Goal: Task Accomplishment & Management: Complete application form

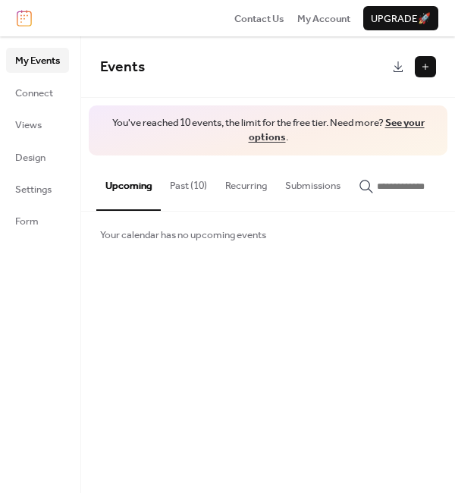
click at [195, 184] on button "Past (10)" at bounding box center [188, 181] width 55 height 53
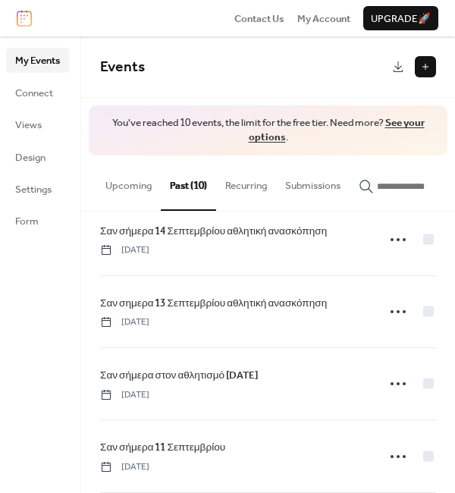
scroll to position [476, 0]
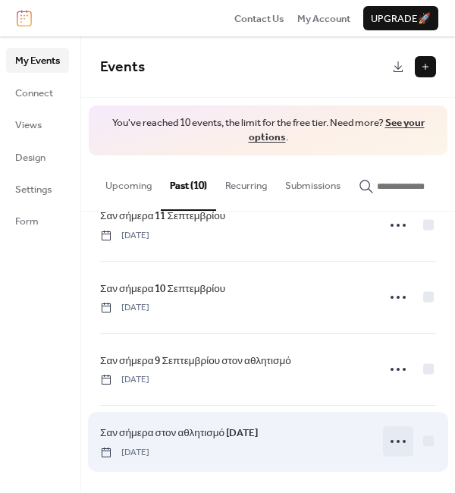
click at [395, 438] on icon at bounding box center [398, 441] width 24 height 24
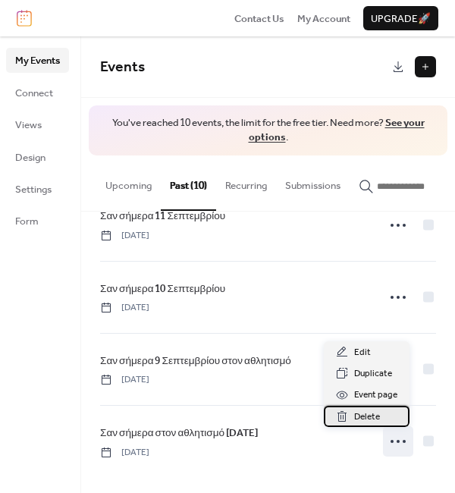
click at [379, 416] on span "Delete" at bounding box center [367, 417] width 26 height 15
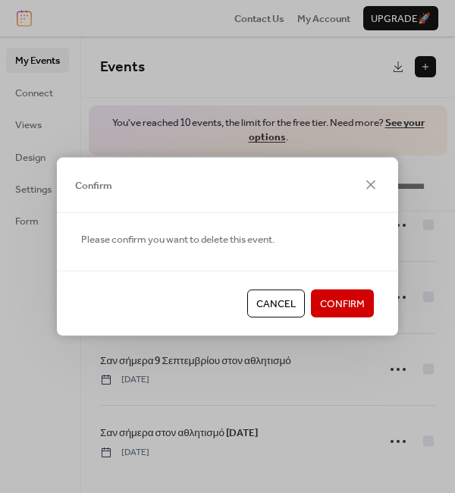
click at [353, 309] on span "Confirm" at bounding box center [342, 304] width 45 height 15
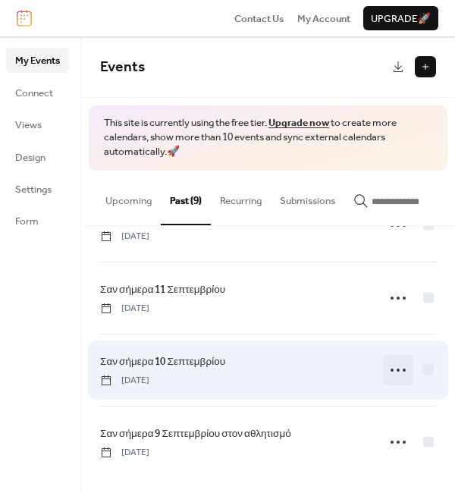
scroll to position [418, 0]
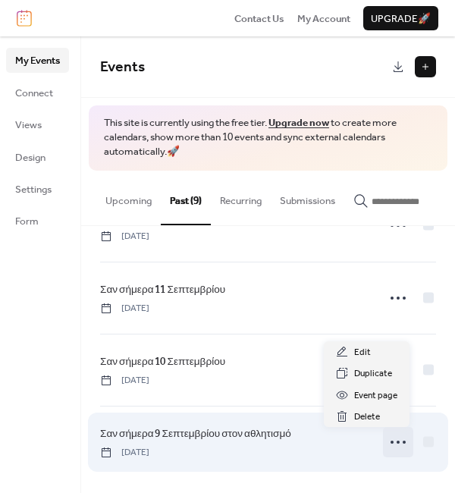
click at [392, 436] on icon at bounding box center [398, 442] width 24 height 24
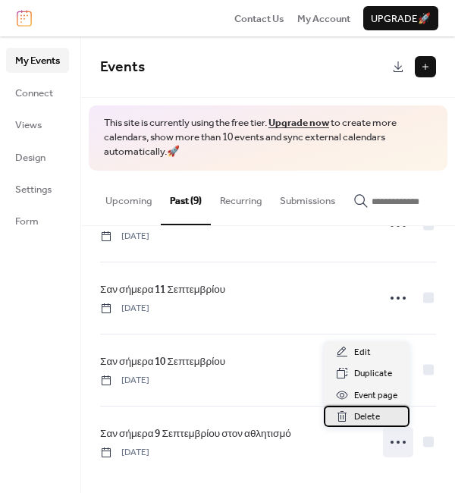
click at [388, 412] on div "Delete" at bounding box center [367, 416] width 86 height 21
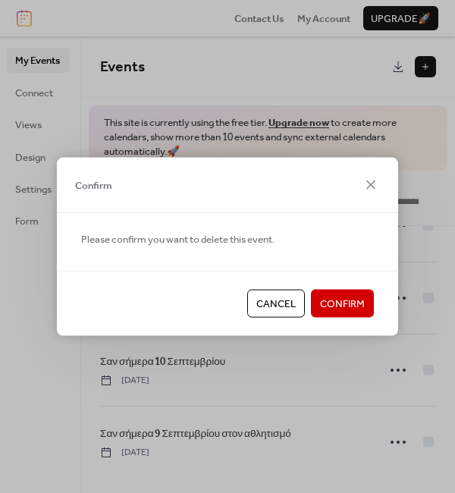
click at [355, 306] on span "Confirm" at bounding box center [342, 304] width 45 height 15
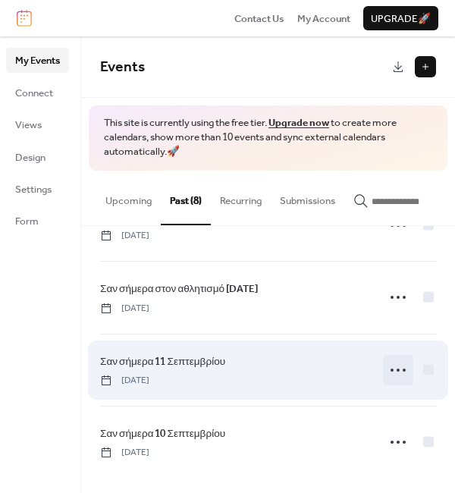
scroll to position [345, 0]
click at [391, 374] on icon at bounding box center [398, 370] width 24 height 24
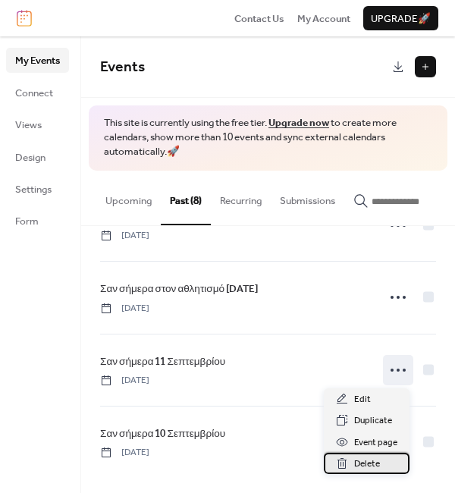
click at [378, 457] on span "Delete" at bounding box center [367, 464] width 26 height 15
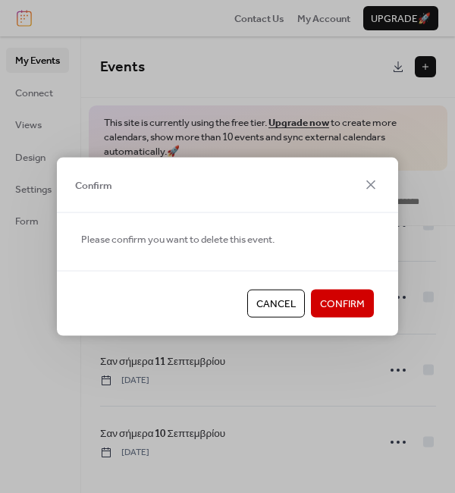
click at [357, 305] on span "Confirm" at bounding box center [342, 304] width 45 height 15
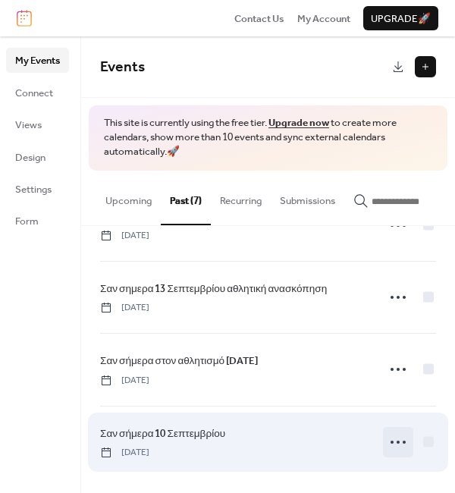
scroll to position [273, 0]
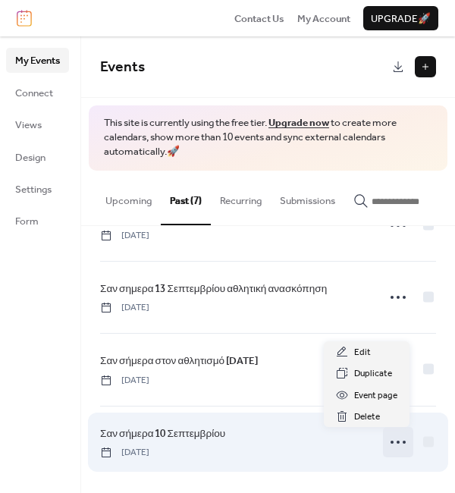
click at [392, 447] on icon at bounding box center [398, 442] width 24 height 24
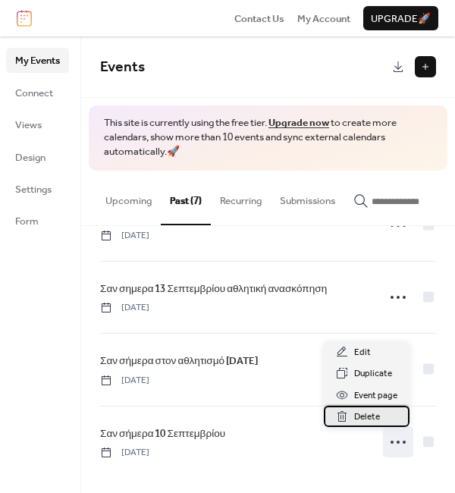
click at [383, 413] on div "Delete" at bounding box center [367, 416] width 86 height 21
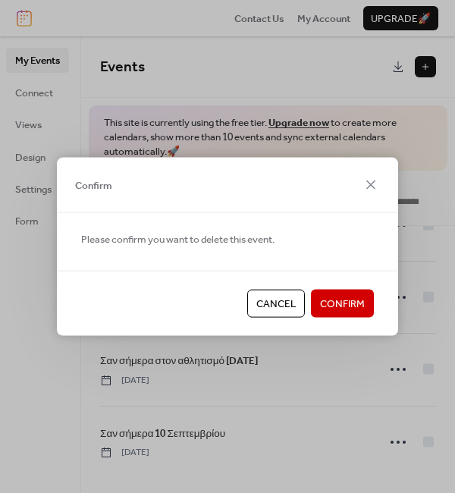
click at [360, 316] on button "Confirm" at bounding box center [342, 303] width 63 height 27
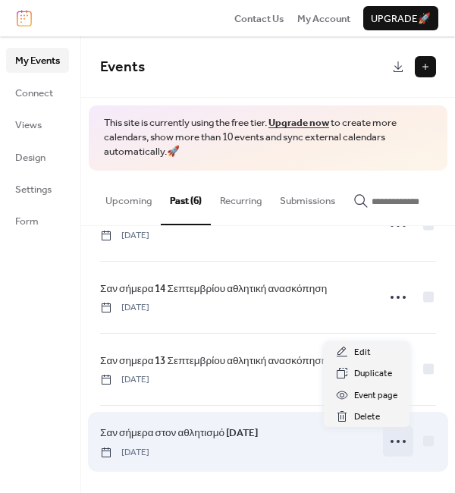
click at [394, 440] on icon at bounding box center [398, 441] width 24 height 24
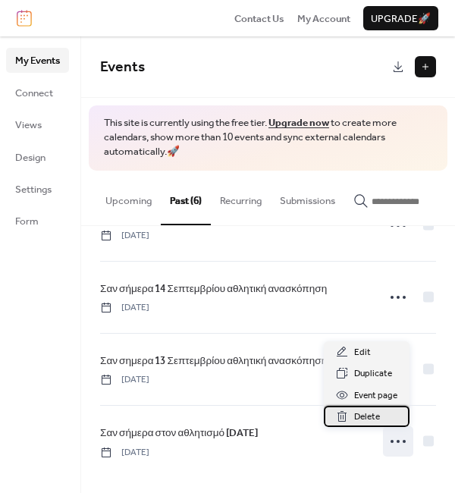
click at [383, 416] on div "Delete" at bounding box center [367, 416] width 86 height 21
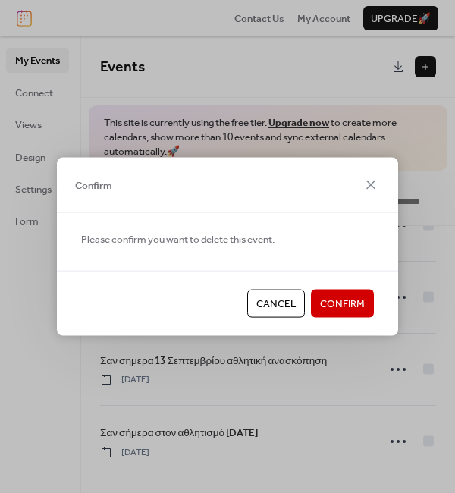
click at [350, 300] on span "Confirm" at bounding box center [342, 304] width 45 height 15
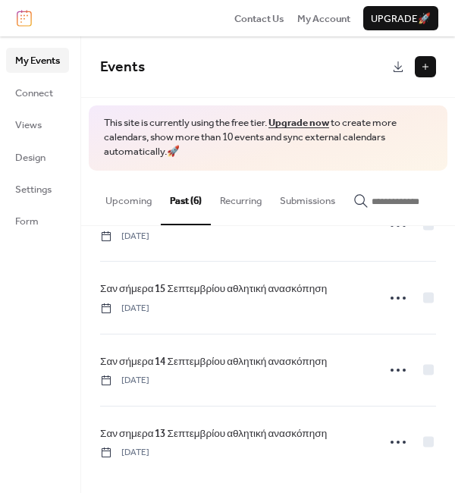
scroll to position [127, 0]
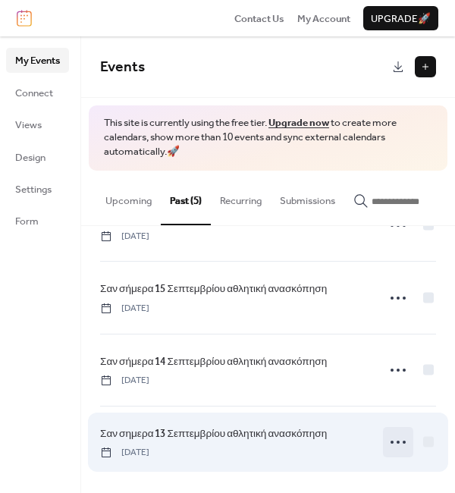
click at [394, 435] on icon at bounding box center [398, 442] width 24 height 24
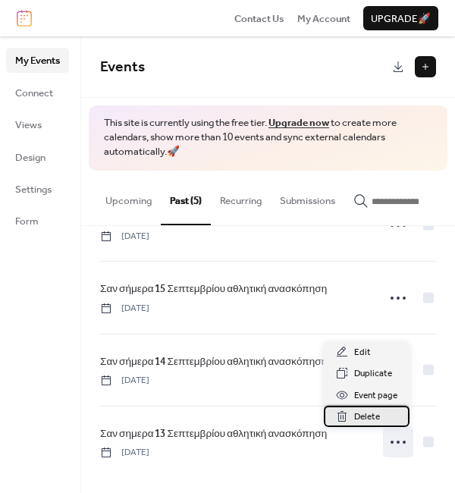
click at [378, 412] on span "Delete" at bounding box center [367, 417] width 26 height 15
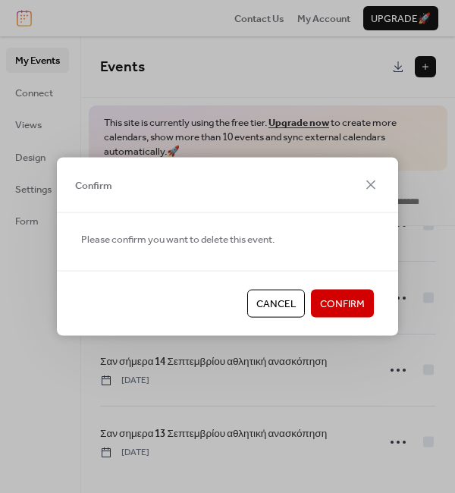
click at [355, 309] on span "Confirm" at bounding box center [342, 304] width 45 height 15
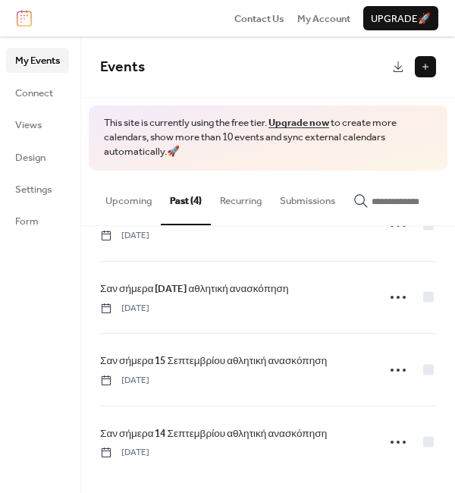
scroll to position [55, 0]
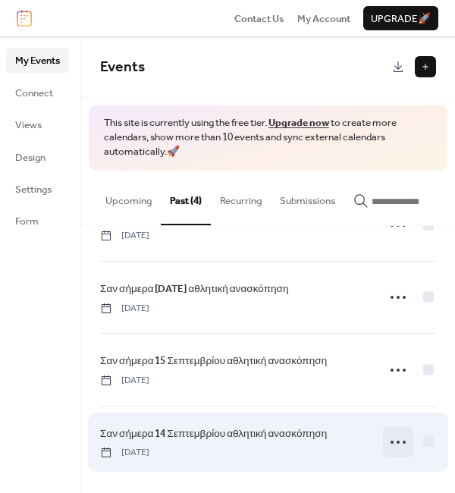
click at [394, 444] on icon at bounding box center [398, 442] width 24 height 24
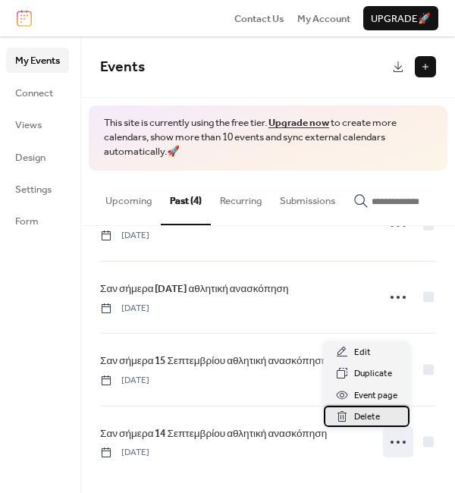
click at [379, 419] on span "Delete" at bounding box center [367, 417] width 26 height 15
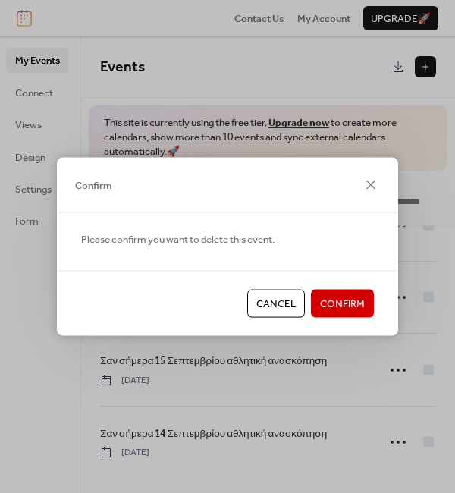
click at [347, 304] on span "Confirm" at bounding box center [342, 304] width 45 height 15
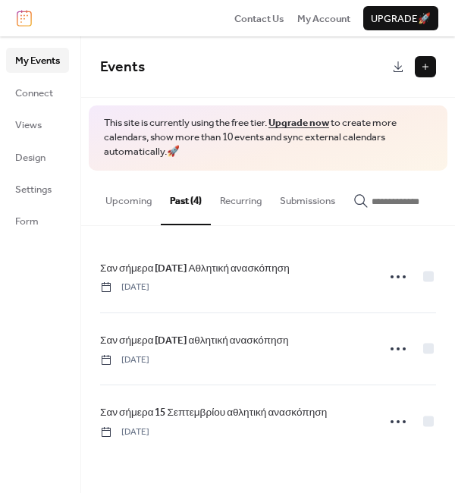
scroll to position [0, 0]
click at [427, 68] on button at bounding box center [425, 66] width 21 height 21
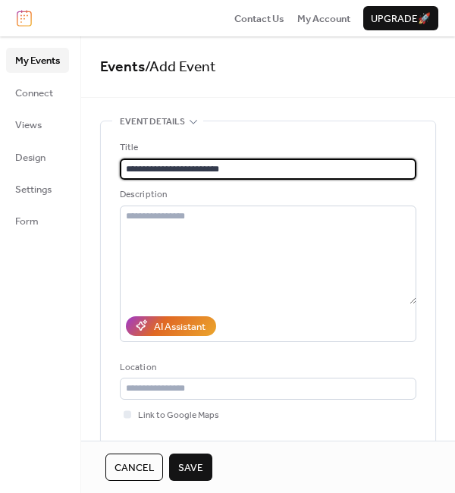
type input "**********"
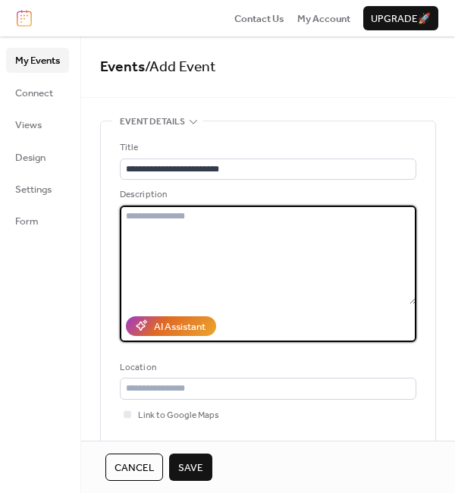
click at [154, 219] on textarea at bounding box center [268, 255] width 297 height 99
paste textarea "**********"
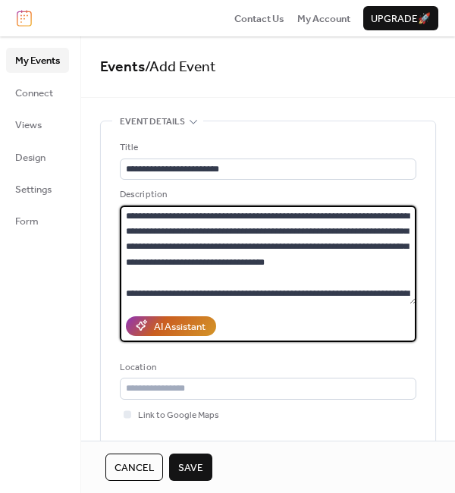
scroll to position [1468, 0]
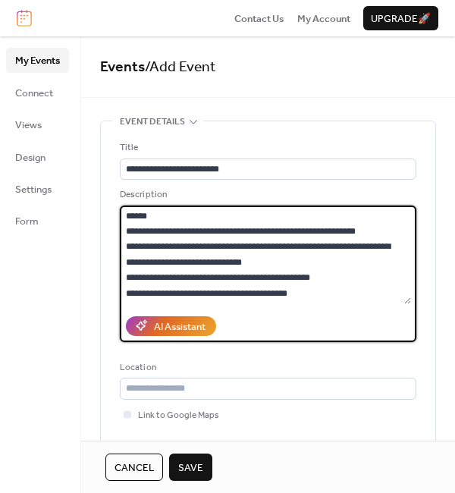
drag, startPoint x: 127, startPoint y: 218, endPoint x: 325, endPoint y: 269, distance: 203.6
click at [325, 269] on textarea at bounding box center [265, 255] width 291 height 99
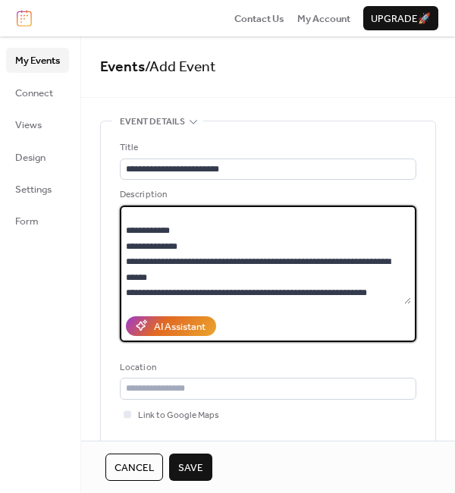
scroll to position [1320, 0]
drag, startPoint x: 125, startPoint y: 284, endPoint x: 237, endPoint y: 313, distance: 115.3
click at [237, 313] on div "Description AI Assistant" at bounding box center [268, 264] width 297 height 155
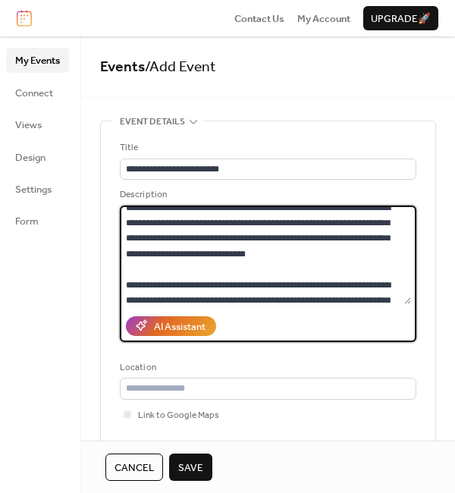
scroll to position [0, 0]
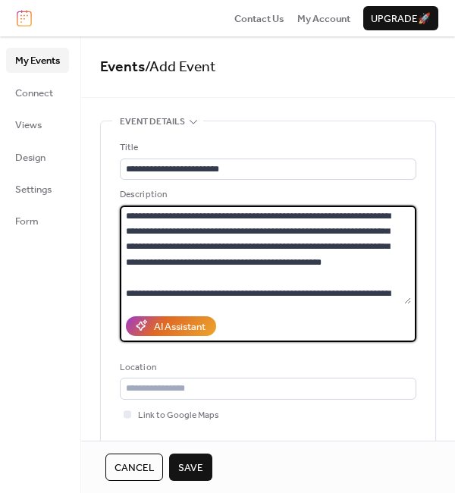
click at [127, 216] on textarea at bounding box center [265, 255] width 291 height 99
click at [132, 217] on textarea at bounding box center [265, 255] width 291 height 99
paste textarea "**********"
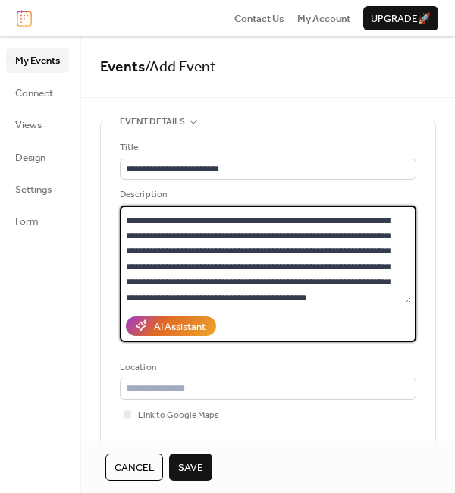
scroll to position [345, 0]
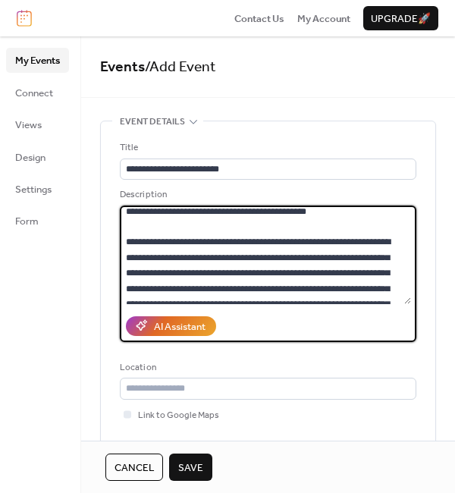
click at [259, 259] on textarea at bounding box center [265, 255] width 291 height 99
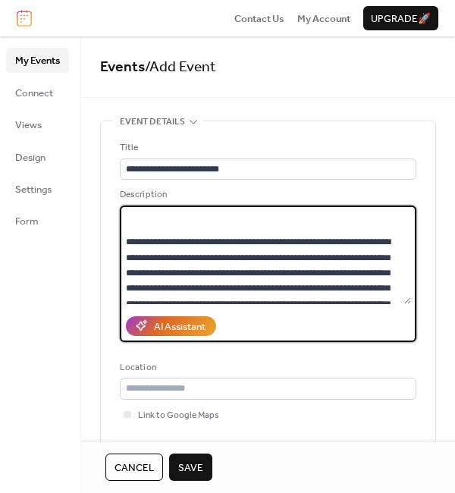
paste textarea "**********"
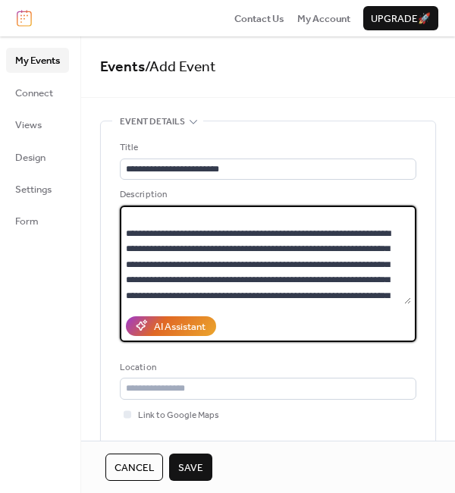
scroll to position [595, 0]
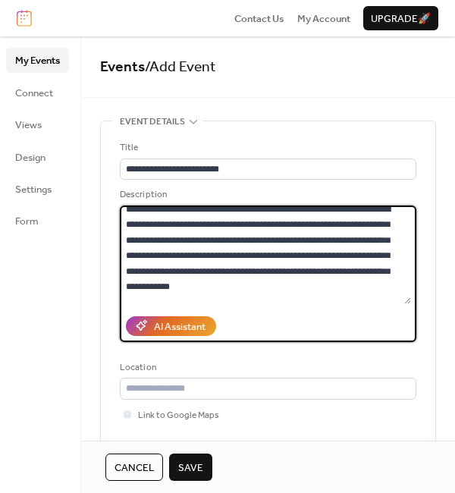
click at [225, 242] on textarea at bounding box center [265, 255] width 291 height 99
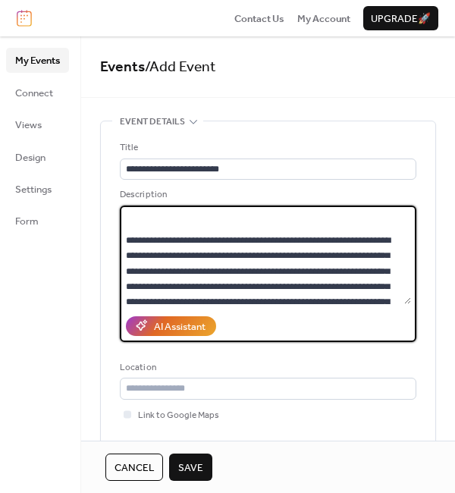
scroll to position [625, 0]
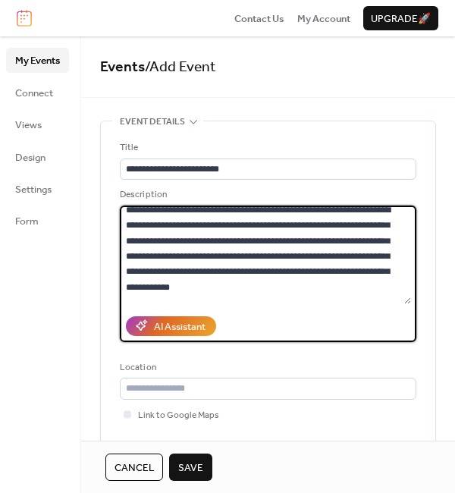
paste textarea "**********"
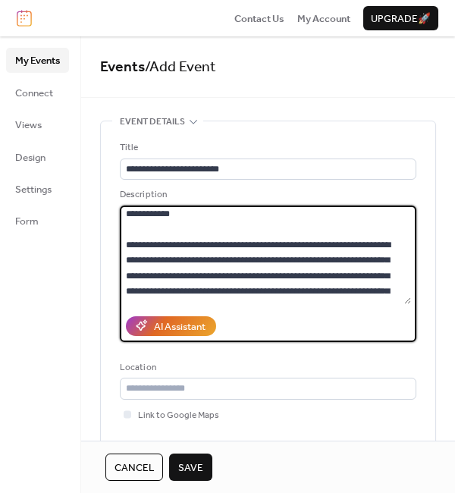
scroll to position [852, 0]
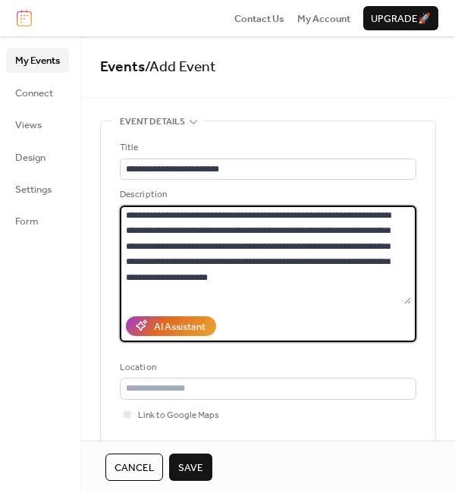
click at [303, 265] on textarea at bounding box center [265, 255] width 291 height 99
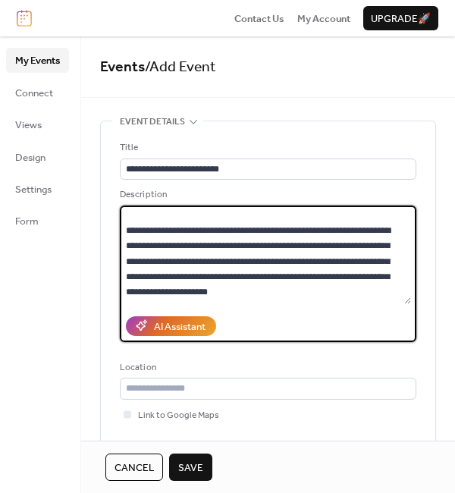
scroll to position [883, 0]
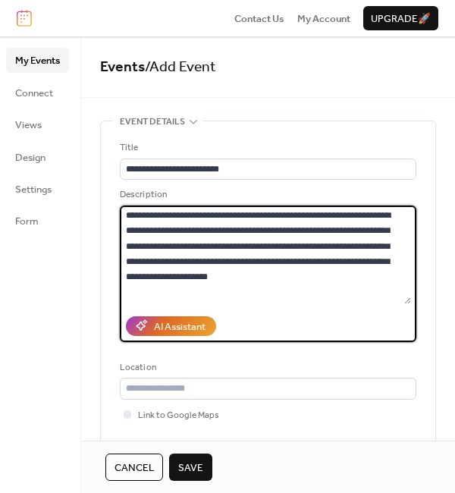
paste textarea "**********"
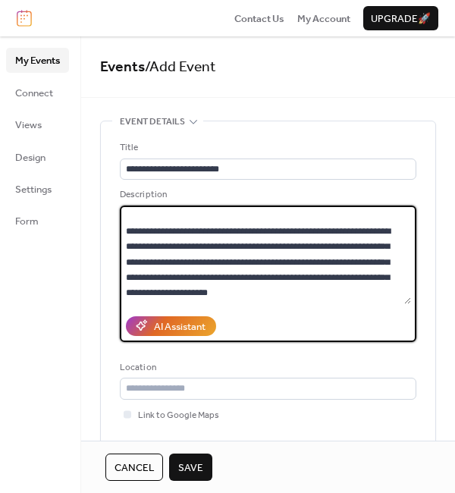
scroll to position [1053, 0]
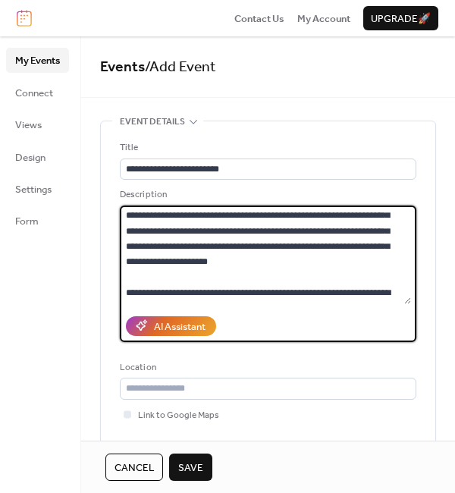
paste textarea "**********"
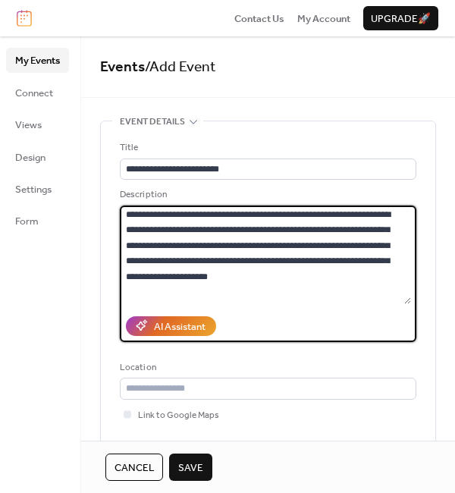
scroll to position [1100, 0]
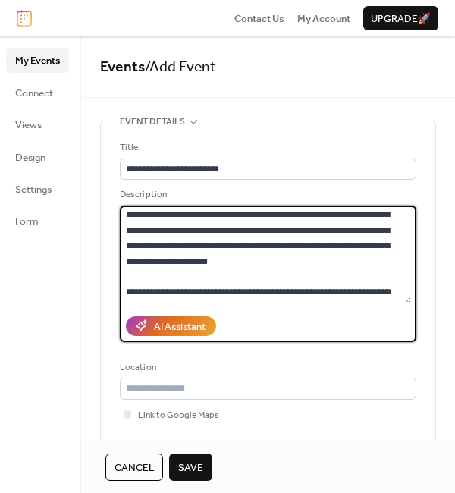
paste textarea "**********"
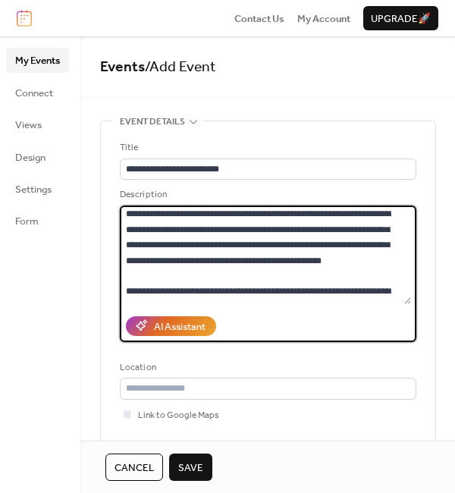
scroll to position [1451, 0]
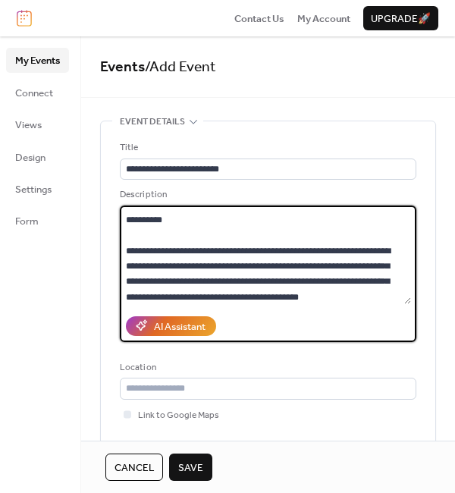
click at [203, 212] on textarea at bounding box center [265, 255] width 291 height 99
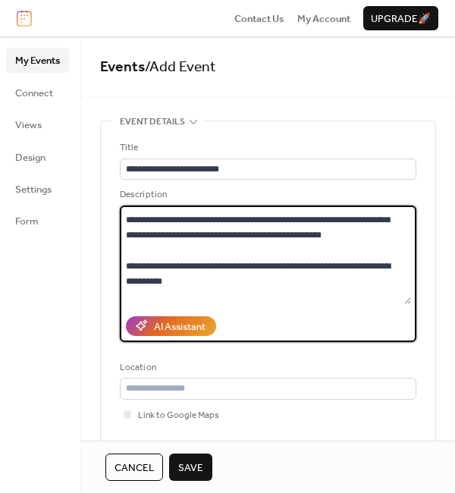
click at [133, 246] on textarea at bounding box center [265, 255] width 291 height 99
paste textarea "**********"
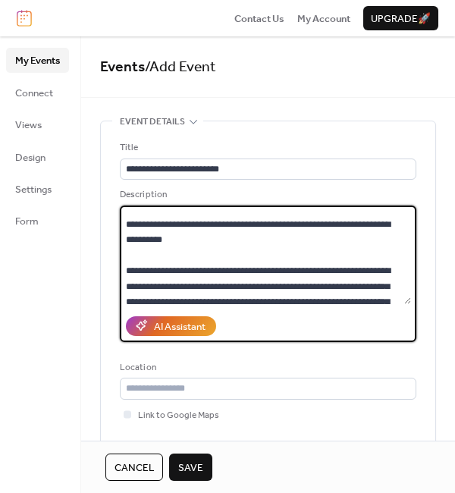
scroll to position [1584, 0]
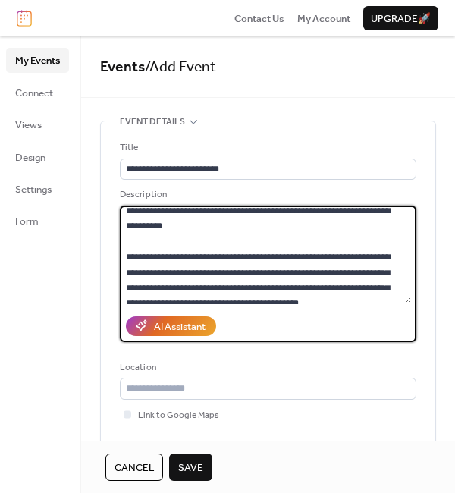
paste textarea "**********"
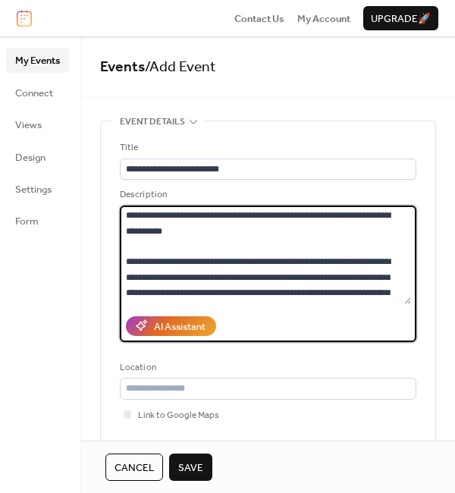
scroll to position [1712, 0]
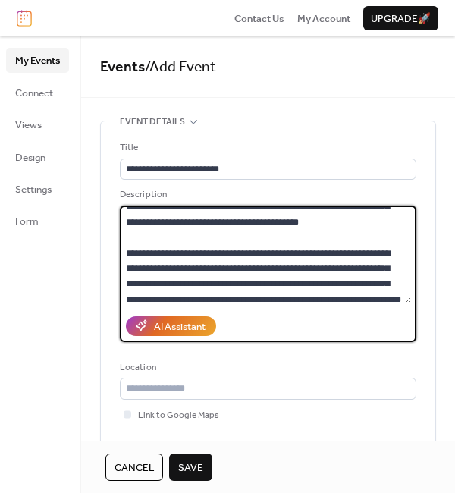
click at [192, 234] on textarea at bounding box center [265, 255] width 291 height 99
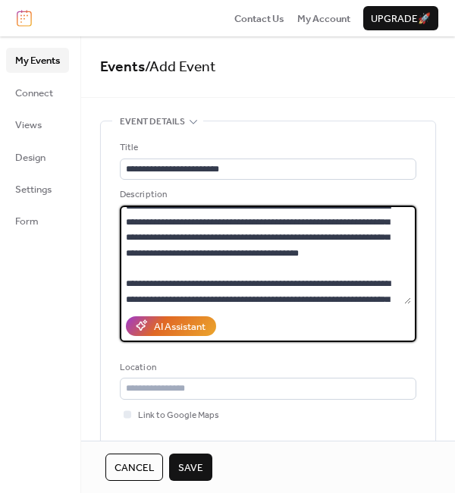
scroll to position [1742, 0]
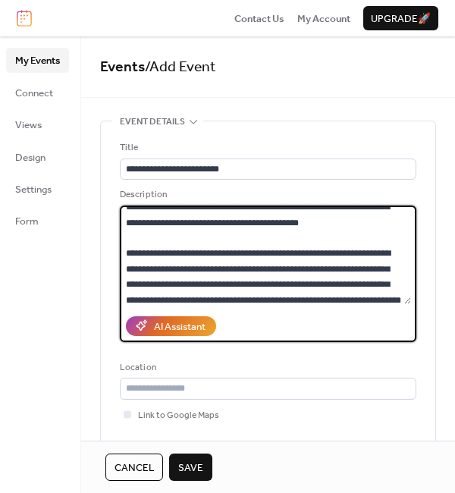
paste textarea "**********"
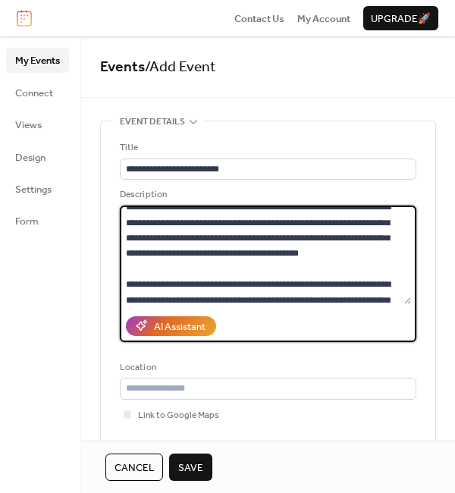
scroll to position [1773, 0]
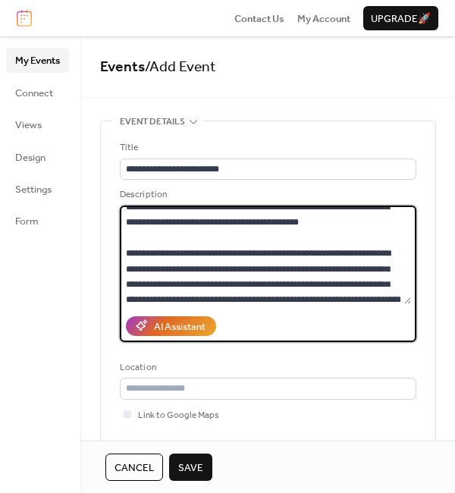
click at [407, 288] on textarea at bounding box center [265, 255] width 291 height 99
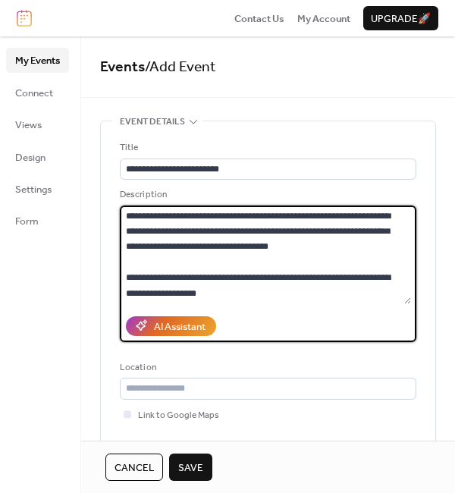
scroll to position [2235, 0]
click at [356, 242] on textarea at bounding box center [265, 255] width 291 height 99
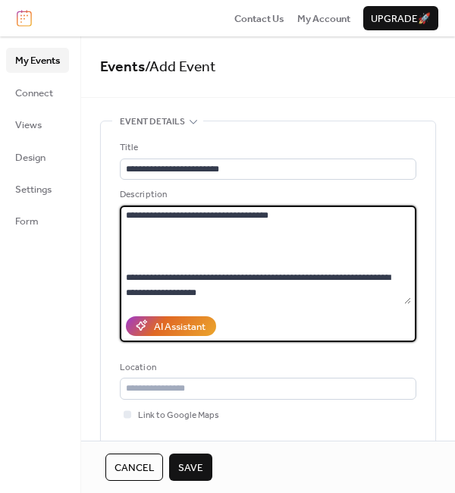
scroll to position [2266, 0]
paste textarea "**********"
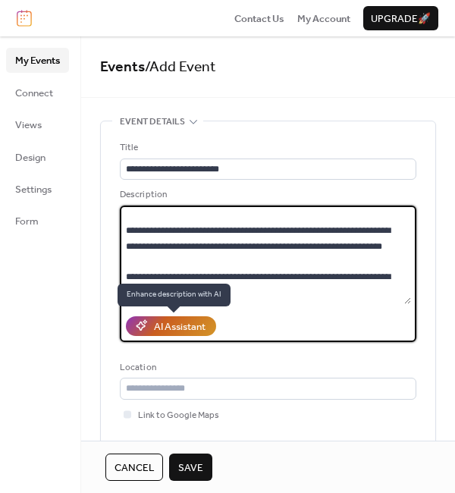
scroll to position [2297, 0]
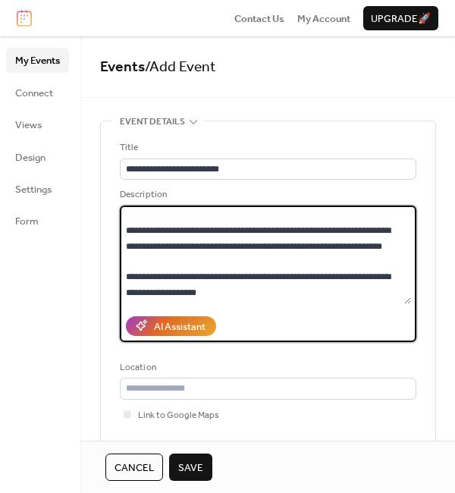
click at [407, 242] on textarea at bounding box center [265, 255] width 291 height 99
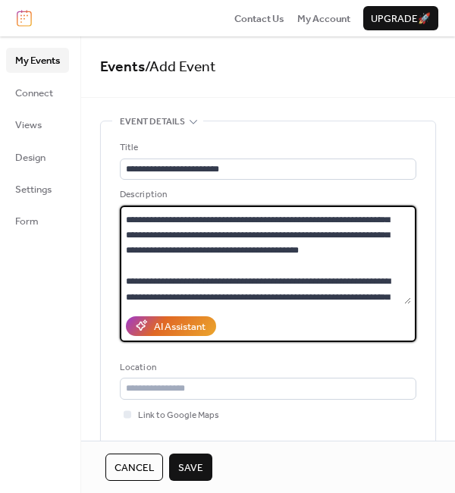
scroll to position [1779, 0]
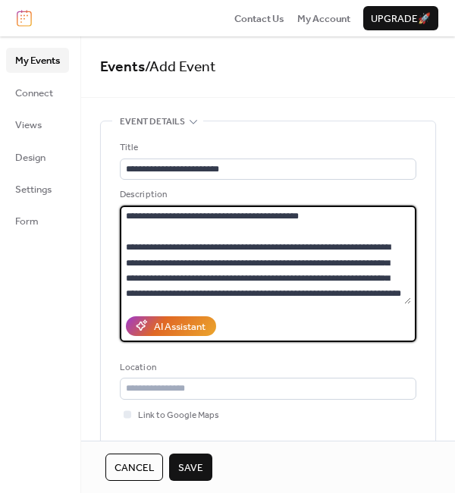
drag, startPoint x: 124, startPoint y: 264, endPoint x: 200, endPoint y: 281, distance: 78.6
click at [200, 281] on textarea at bounding box center [265, 255] width 291 height 99
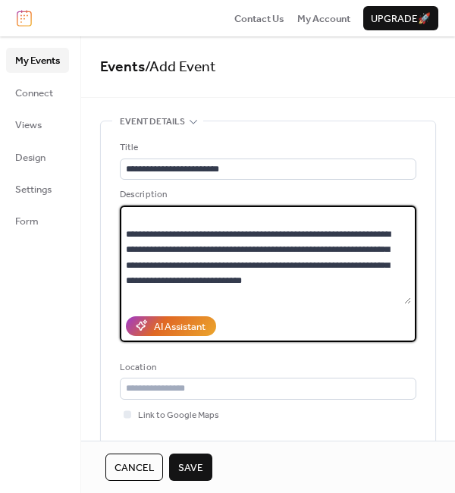
scroll to position [862, 0]
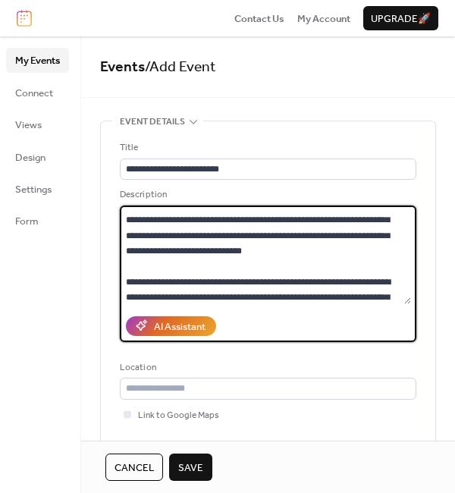
click at [309, 247] on textarea at bounding box center [265, 255] width 291 height 99
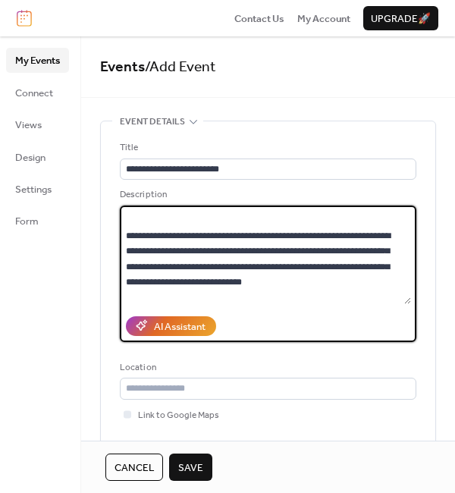
scroll to position [893, 0]
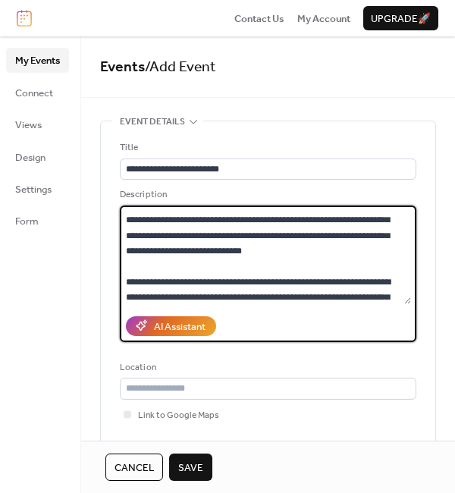
paste textarea "**********"
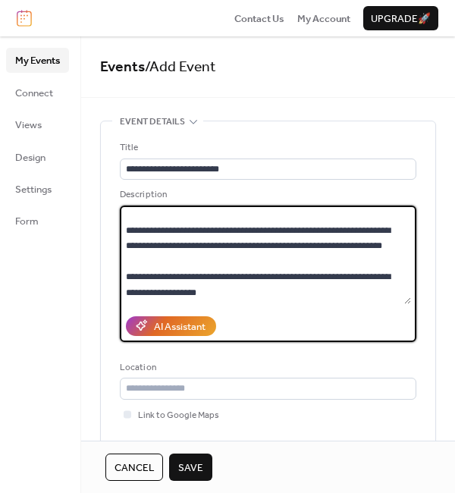
scroll to position [2266, 0]
drag, startPoint x: 128, startPoint y: 250, endPoint x: 208, endPoint y: 246, distance: 79.7
click at [208, 246] on textarea at bounding box center [265, 255] width 291 height 99
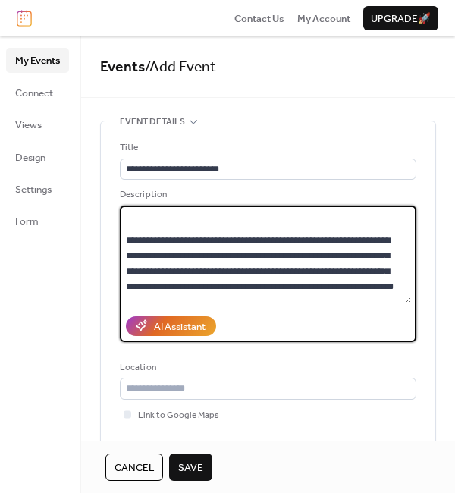
scroll to position [1431, 0]
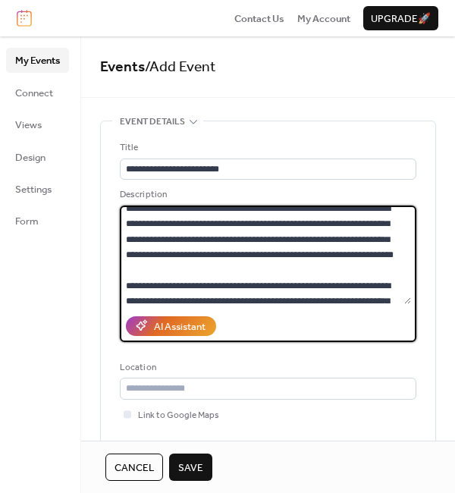
click at [231, 273] on textarea at bounding box center [265, 255] width 291 height 99
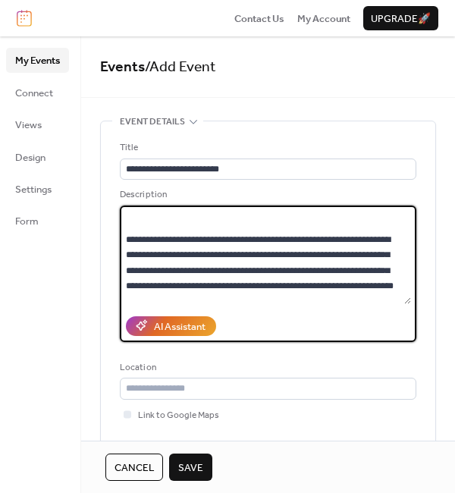
scroll to position [1436, 0]
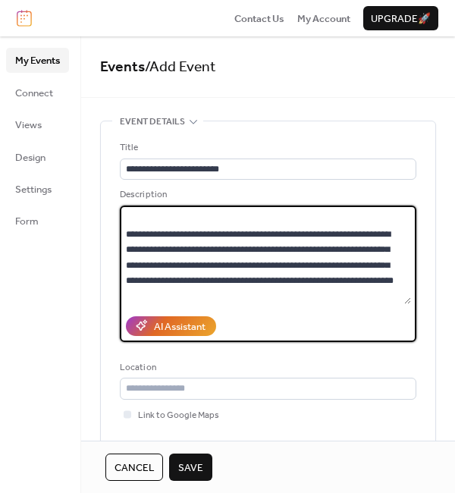
paste textarea "**********"
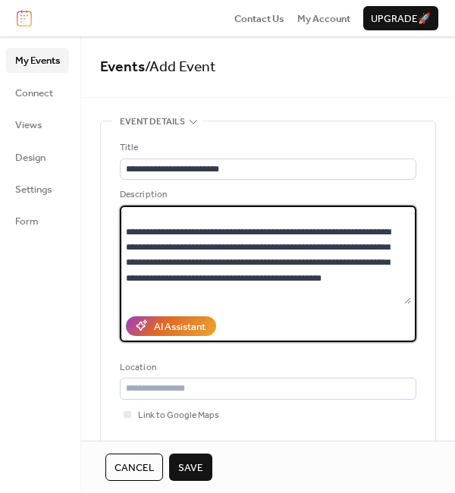
scroll to position [20, 0]
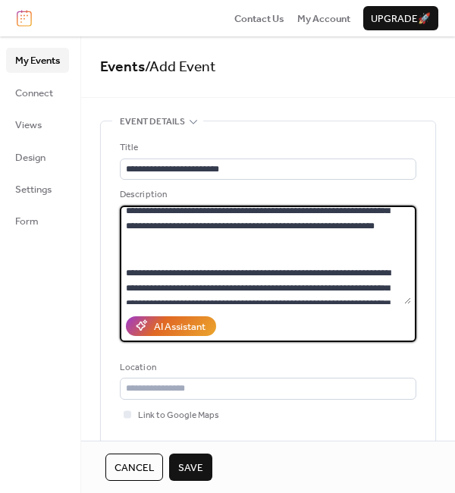
click at [281, 232] on textarea at bounding box center [265, 255] width 291 height 99
click at [272, 240] on textarea at bounding box center [265, 255] width 291 height 99
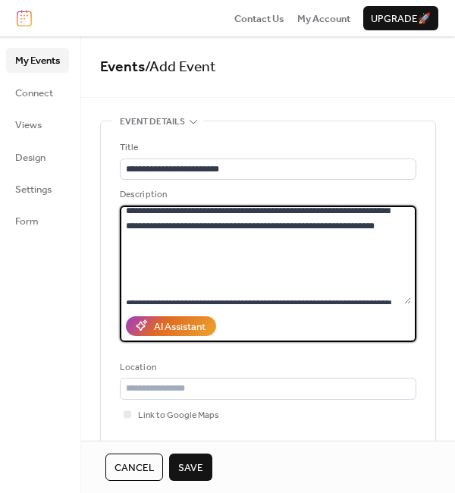
scroll to position [51, 0]
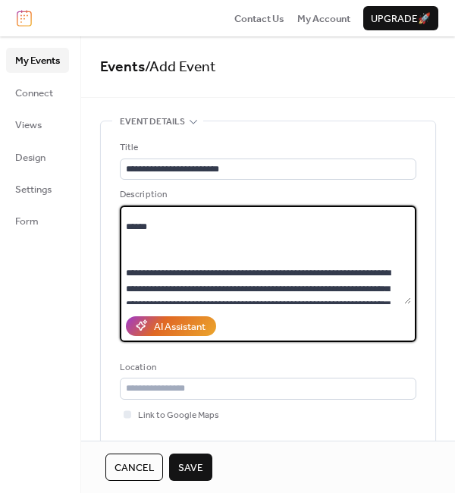
paste textarea "**********"
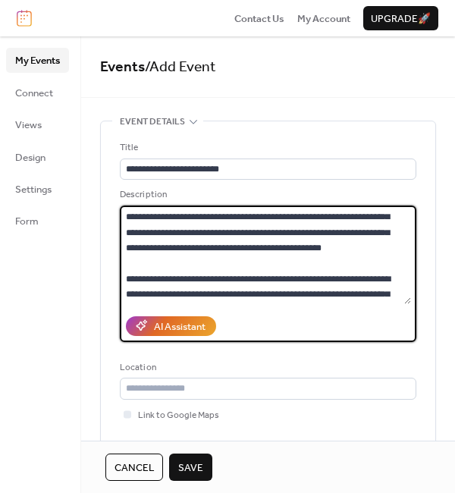
scroll to position [323, 0]
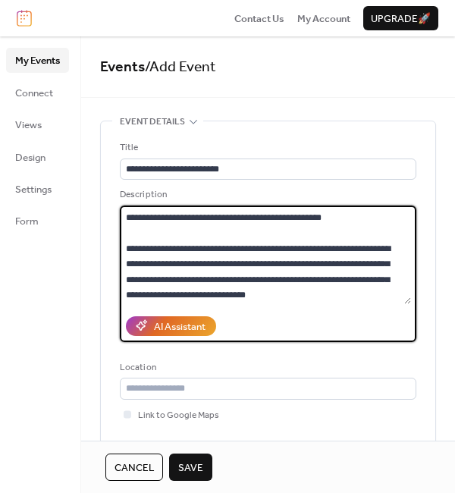
click at [184, 261] on textarea at bounding box center [265, 255] width 291 height 99
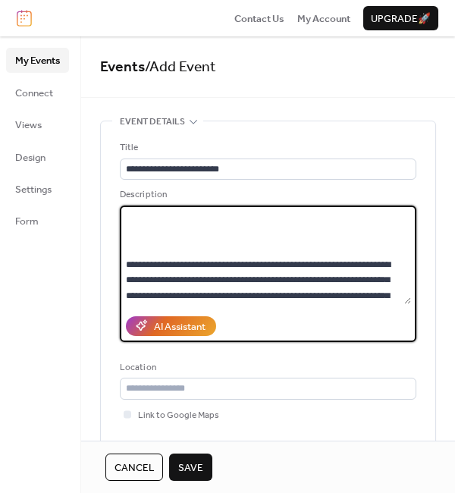
scroll to position [354, 0]
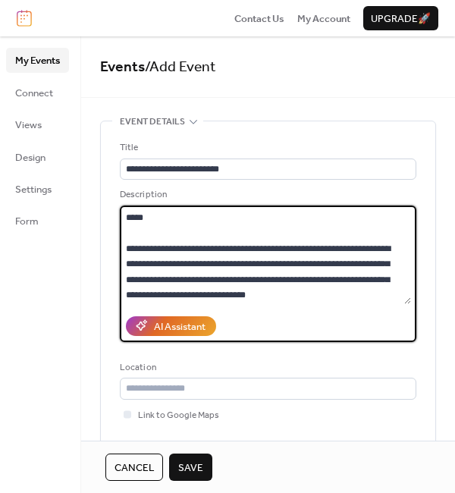
paste textarea "**********"
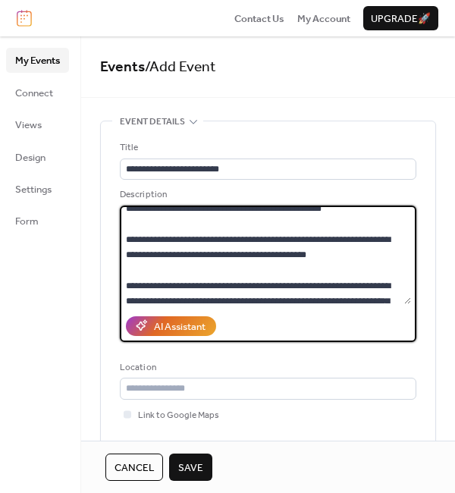
scroll to position [1443, 0]
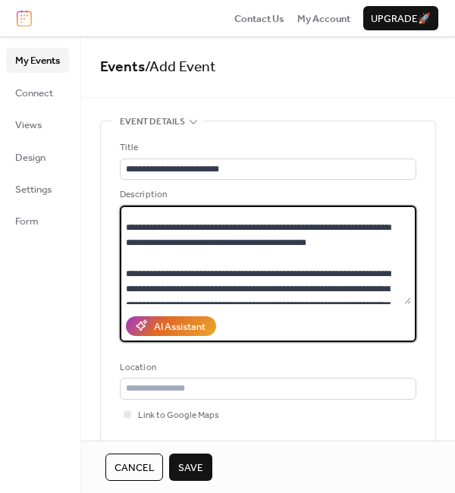
click at [407, 221] on textarea at bounding box center [265, 255] width 291 height 99
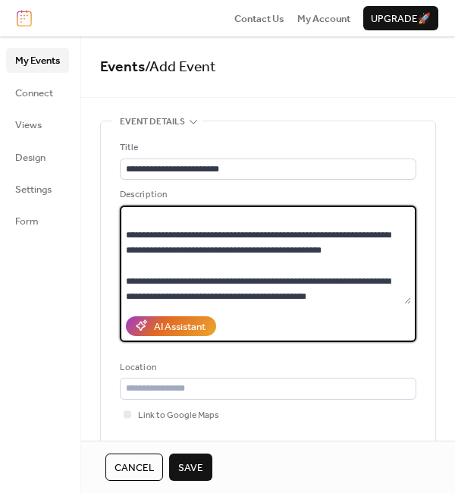
scroll to position [1356, 0]
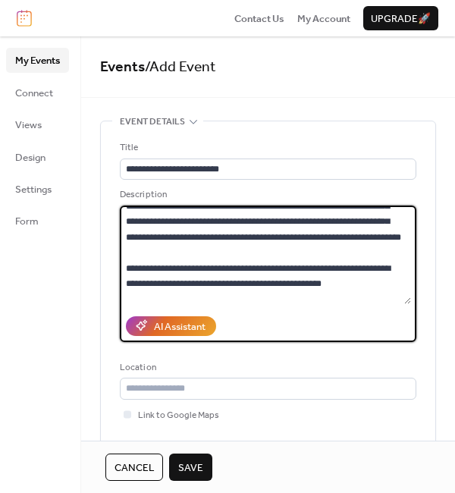
click at [401, 267] on textarea at bounding box center [265, 255] width 291 height 99
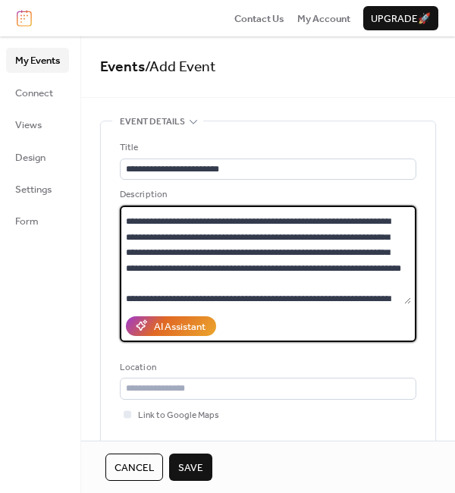
scroll to position [1388, 0]
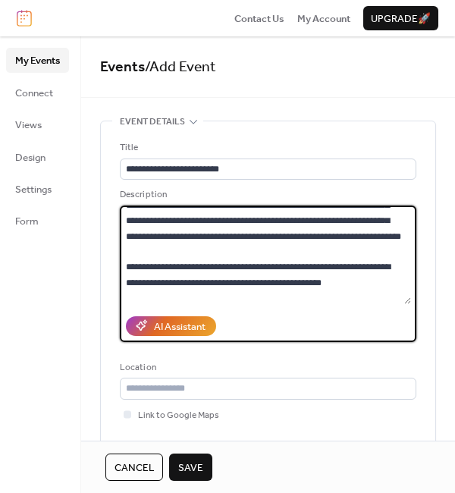
paste textarea "**********"
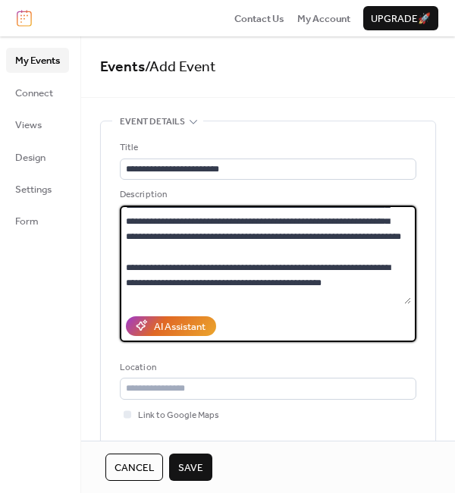
scroll to position [1567, 0]
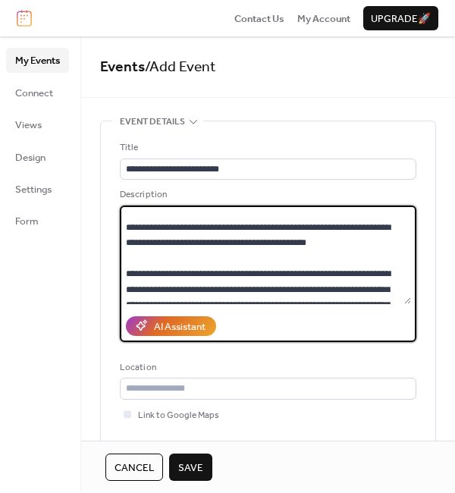
click at [262, 270] on textarea at bounding box center [265, 255] width 291 height 99
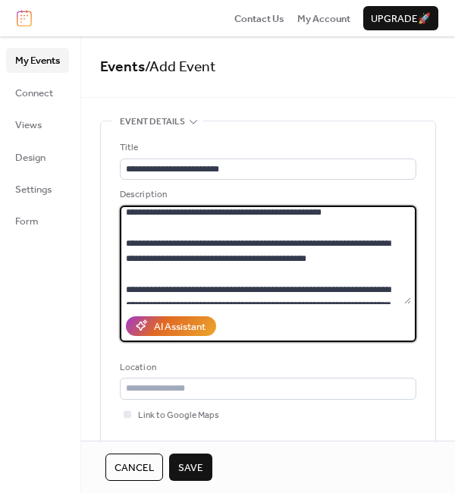
scroll to position [1598, 0]
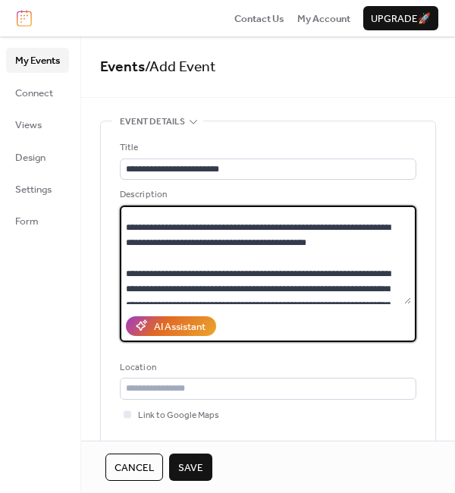
paste textarea "**********"
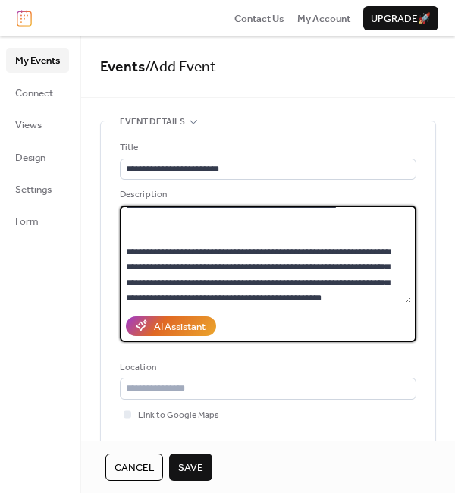
scroll to position [2232, 0]
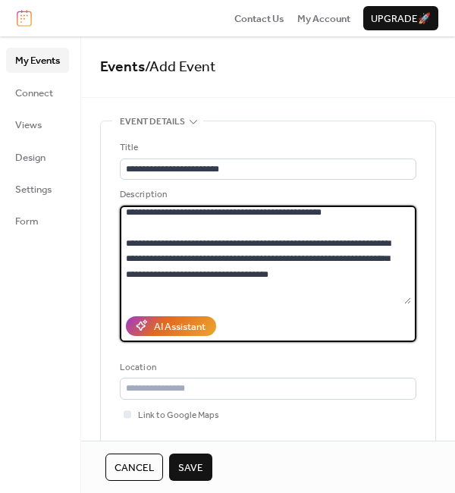
click at [286, 212] on textarea at bounding box center [265, 255] width 291 height 99
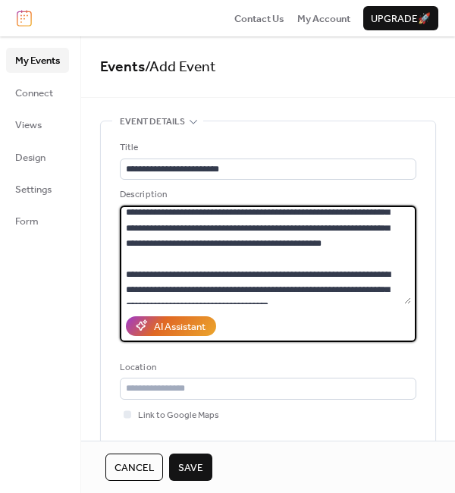
scroll to position [2245, 0]
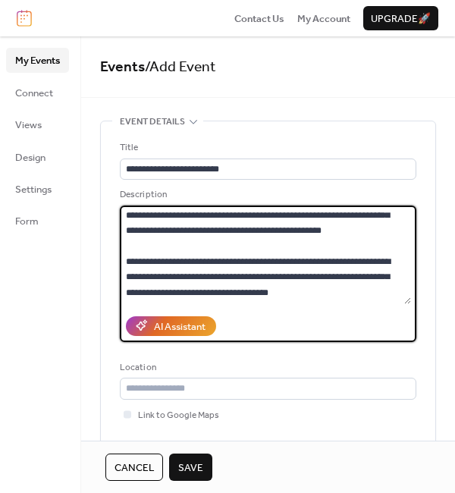
paste textarea "**********"
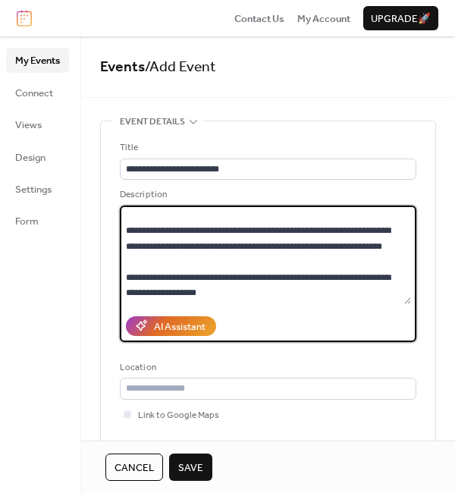
scroll to position [2661, 0]
click at [286, 262] on textarea at bounding box center [265, 255] width 291 height 99
paste textarea "**********"
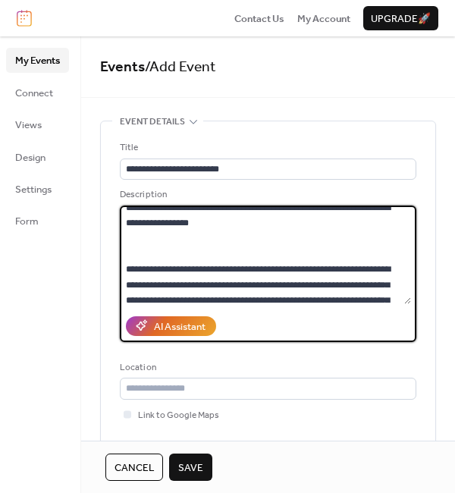
scroll to position [2518, 0]
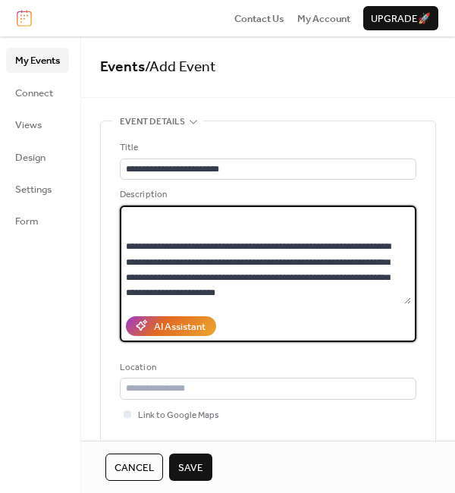
drag, startPoint x: 150, startPoint y: 274, endPoint x: 349, endPoint y: 256, distance: 199.5
click at [349, 256] on textarea at bounding box center [265, 255] width 291 height 99
paste textarea "**********"
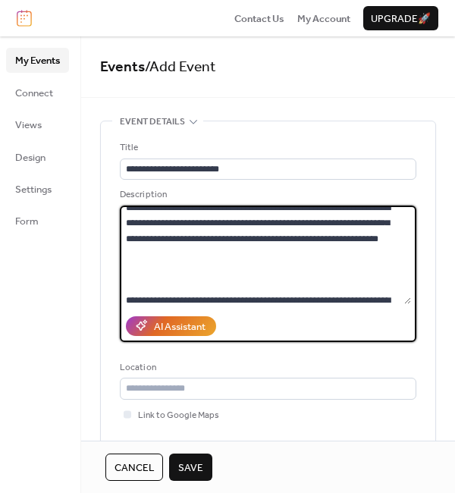
scroll to position [981, 0]
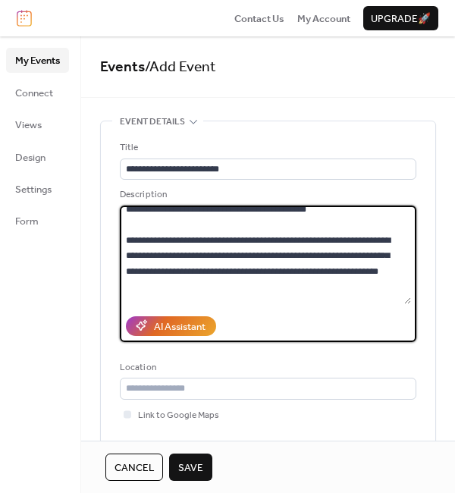
click at [233, 242] on textarea at bounding box center [265, 255] width 291 height 99
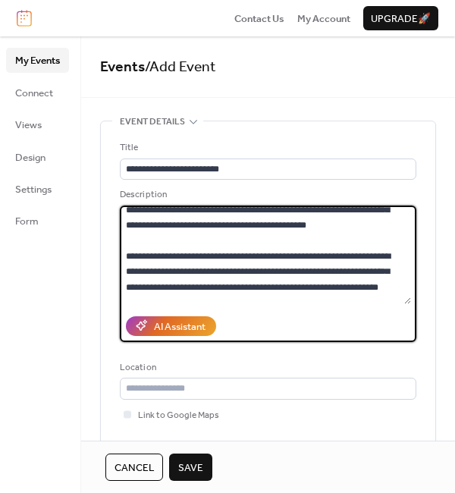
scroll to position [1012, 0]
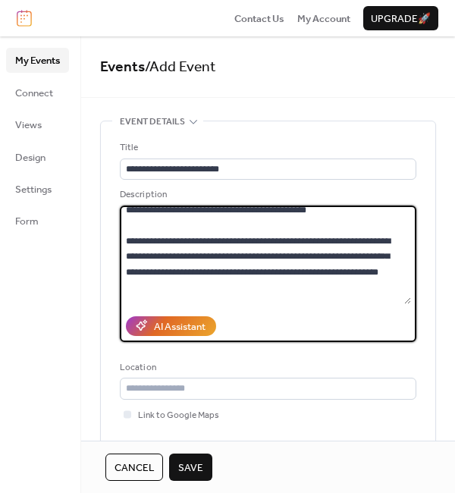
paste textarea "**********"
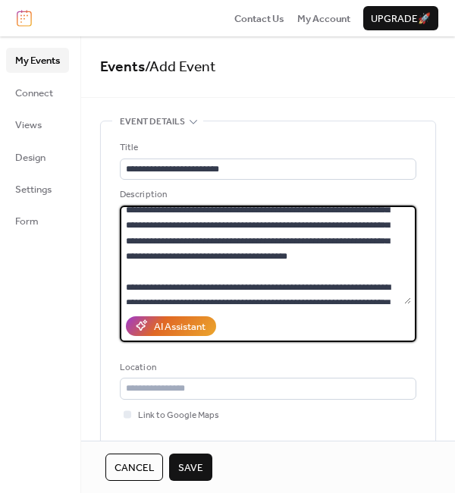
scroll to position [1135, 0]
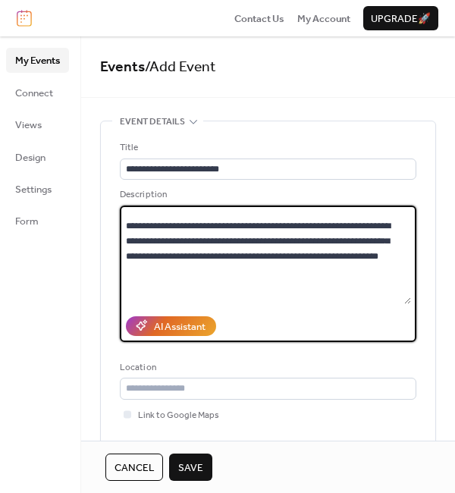
click at [408, 289] on textarea at bounding box center [265, 255] width 291 height 99
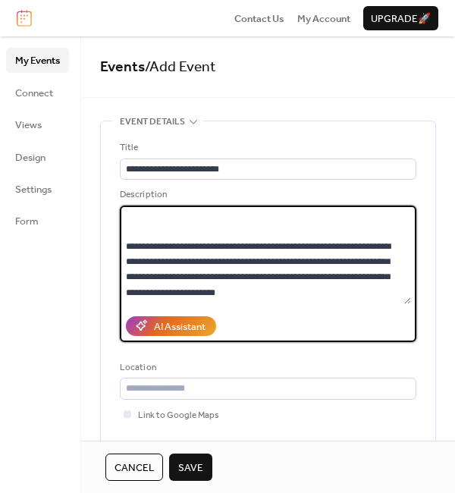
scroll to position [2970, 0]
click at [336, 260] on textarea at bounding box center [265, 255] width 291 height 99
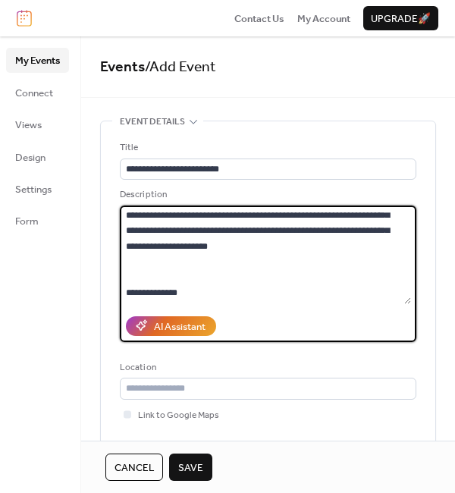
scroll to position [3015, 0]
paste textarea "**********"
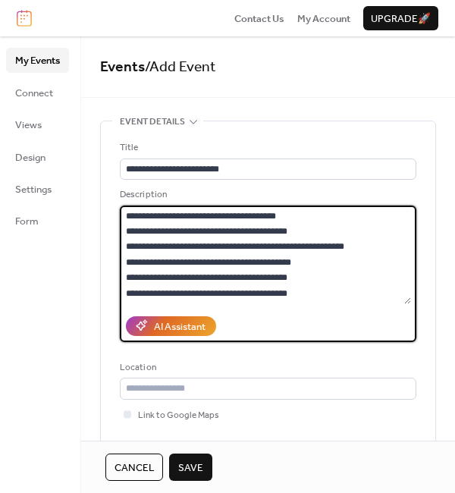
scroll to position [3188, 0]
drag, startPoint x: 297, startPoint y: 292, endPoint x: 125, endPoint y: 228, distance: 183.8
click at [125, 228] on textarea at bounding box center [265, 255] width 291 height 99
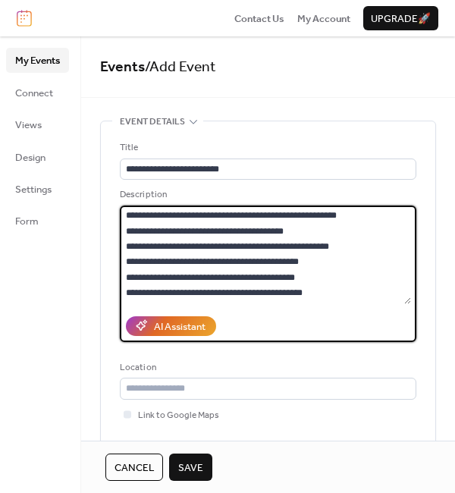
scroll to position [3099, 0]
drag, startPoint x: 316, startPoint y: 297, endPoint x: 127, endPoint y: 230, distance: 200.3
click at [127, 230] on textarea at bounding box center [265, 255] width 291 height 99
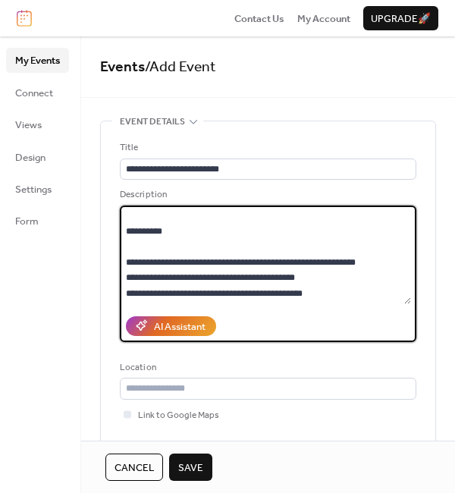
scroll to position [3084, 0]
click at [330, 257] on textarea at bounding box center [265, 255] width 291 height 99
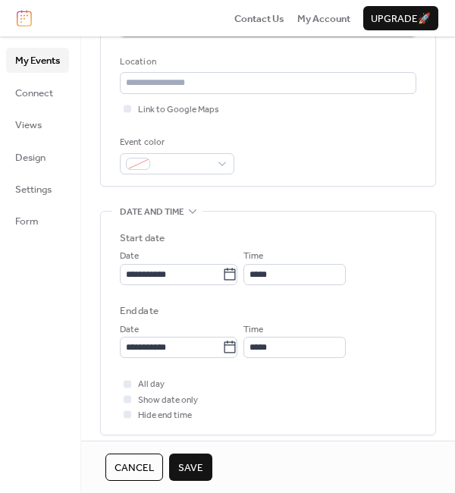
scroll to position [346, 0]
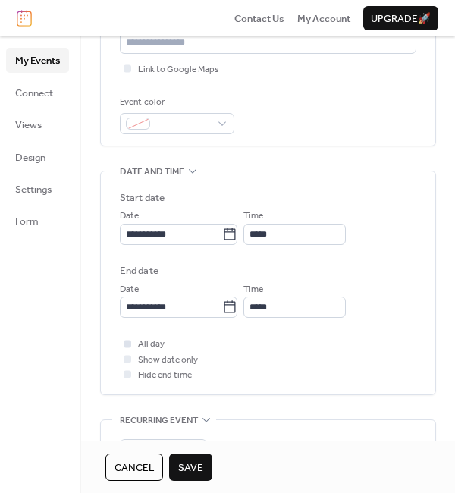
type textarea "**********"
click at [132, 341] on div at bounding box center [127, 343] width 15 height 15
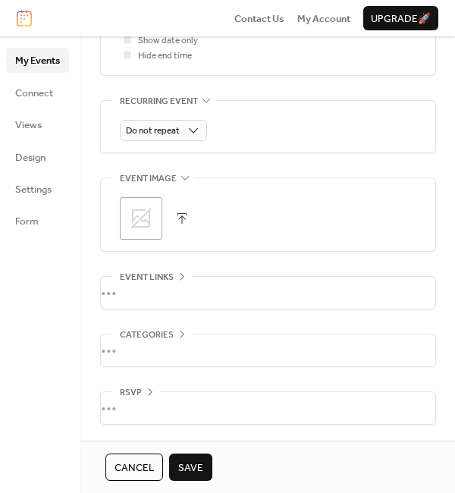
click at [131, 216] on icon at bounding box center [141, 218] width 24 height 24
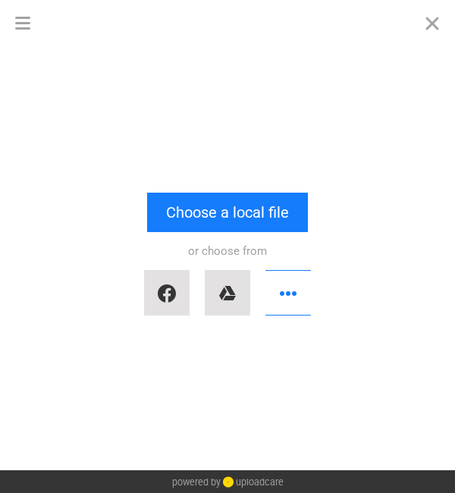
scroll to position [3107, 0]
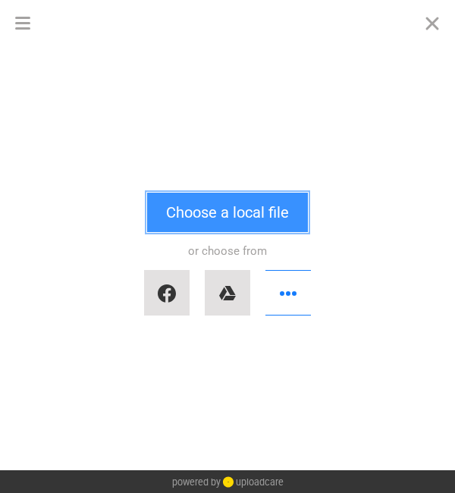
click at [197, 215] on button "Choose a local file" at bounding box center [227, 212] width 161 height 39
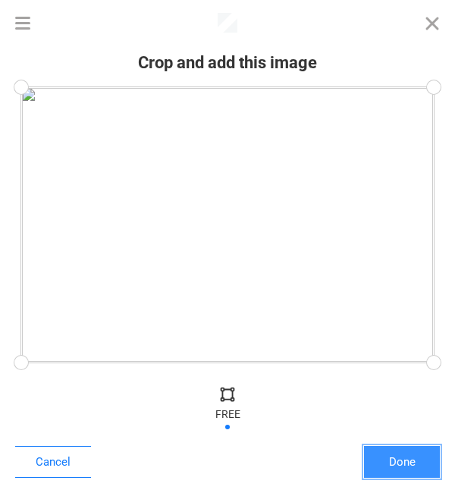
click at [408, 458] on button "Done" at bounding box center [402, 462] width 76 height 32
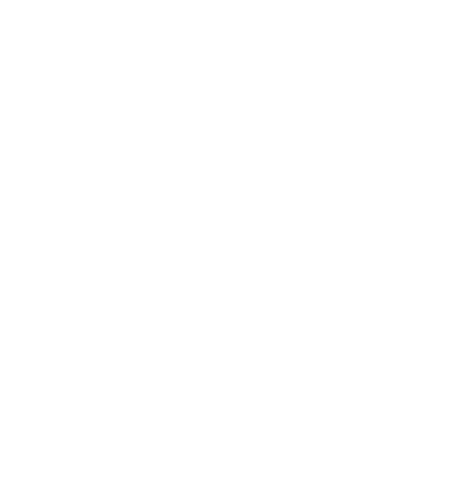
scroll to position [3123, 0]
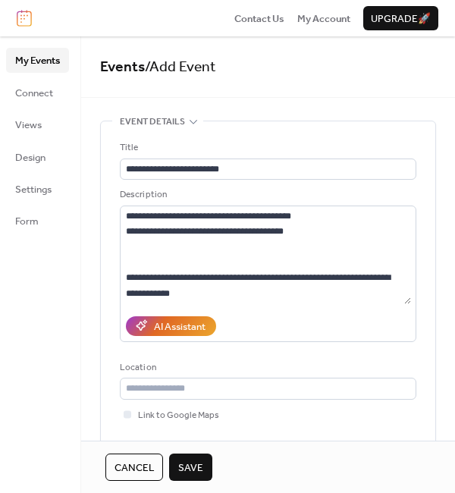
click at [199, 464] on span "Save" at bounding box center [190, 467] width 25 height 15
